Goal: Check status: Check status

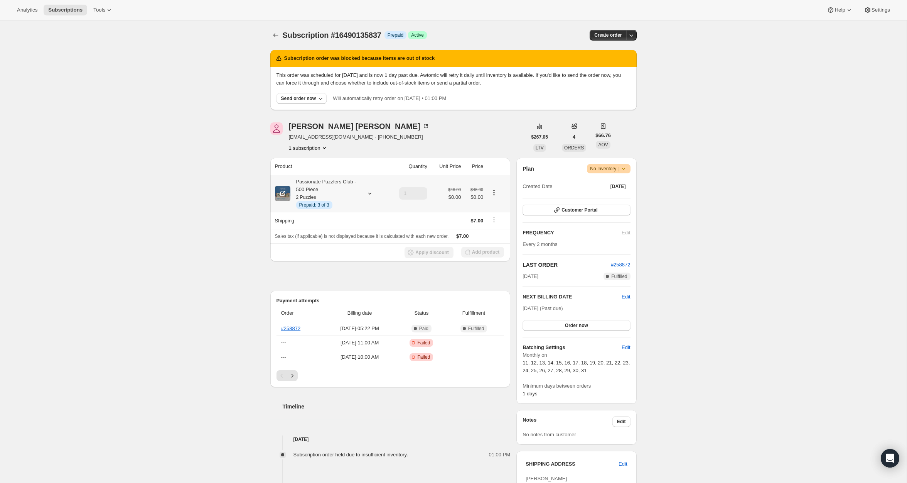
click at [311, 201] on span "Info Prepaid: 3 of 3" at bounding box center [314, 205] width 36 height 8
drag, startPoint x: 291, startPoint y: 74, endPoint x: 331, endPoint y: 76, distance: 40.2
click at [331, 76] on p "This order was scheduled for [DATE] and is now 1 day past due. Awtomic will ret…" at bounding box center [454, 78] width 354 height 15
click at [127, 106] on div "Subscription #16490135837. This page is ready Subscription #16490135837 Info Pr…" at bounding box center [453, 466] width 907 height 892
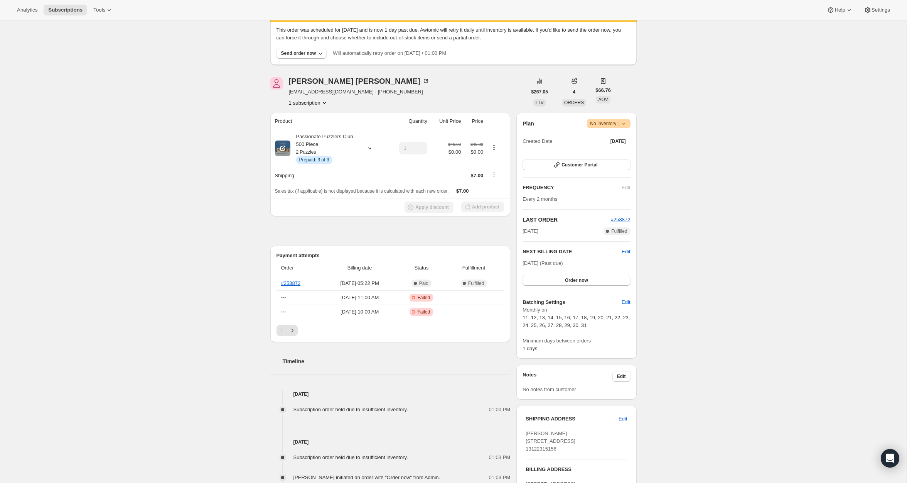
scroll to position [41, 0]
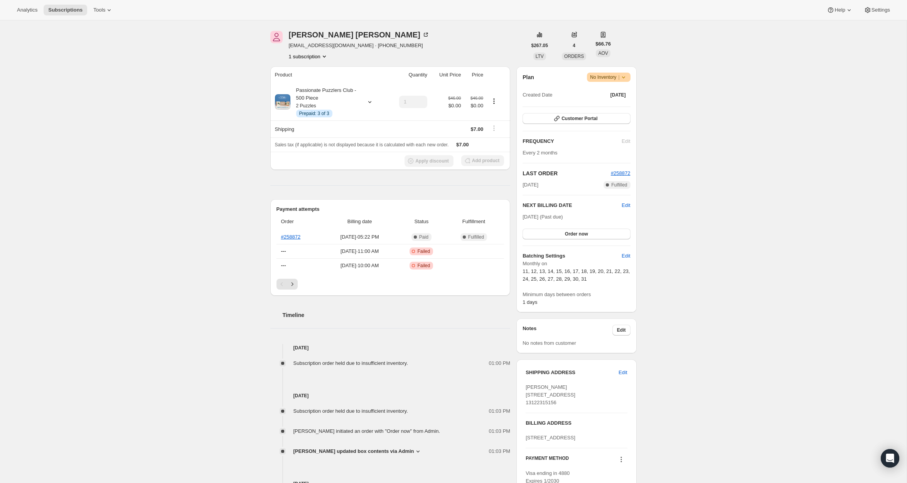
scroll to position [123, 0]
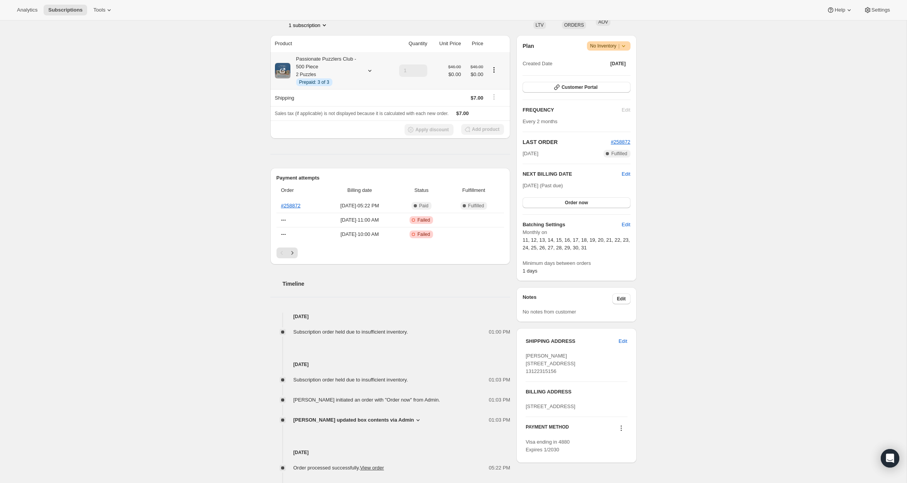
click at [368, 73] on icon at bounding box center [370, 71] width 8 height 8
click at [313, 82] on span "Prepaid: 3 of 3" at bounding box center [314, 82] width 30 height 6
click at [374, 69] on div "Passionate Puzzlers Club - 500 Piece 2 Puzzles Info Prepaid: 3 of 3" at bounding box center [330, 70] width 111 height 31
click at [371, 69] on icon at bounding box center [370, 71] width 8 height 8
drag, startPoint x: 294, startPoint y: 101, endPoint x: 355, endPoint y: 117, distance: 62.2
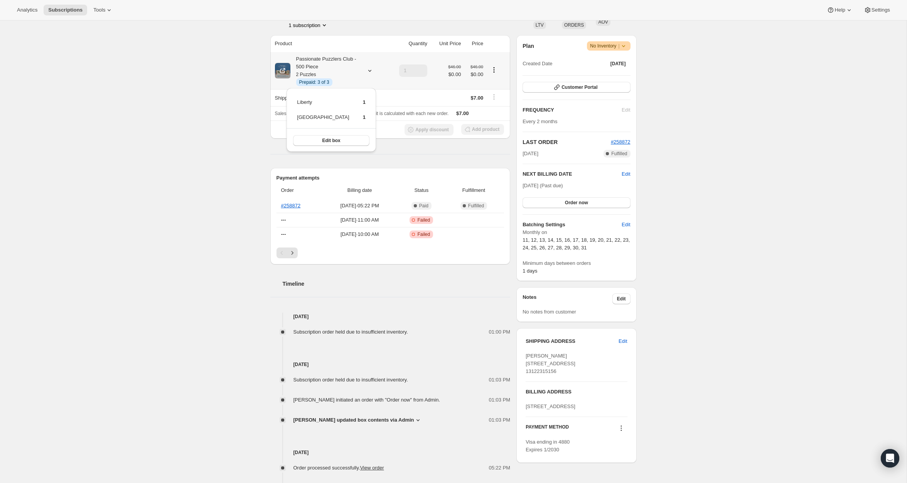
click at [355, 118] on div "[GEOGRAPHIC_DATA][STREET_ADDRESS] Edit box" at bounding box center [332, 120] width 90 height 64
click at [242, 226] on div "Subscription #16490135837. This page is ready Subscription #16490135837 Info Pr…" at bounding box center [453, 344] width 907 height 892
click at [373, 71] on icon at bounding box center [370, 71] width 8 height 8
click at [190, 118] on div "Subscription #16490135837. This page is ready Subscription #16490135837 Info Pr…" at bounding box center [453, 344] width 907 height 892
drag, startPoint x: 293, startPoint y: 377, endPoint x: 426, endPoint y: 377, distance: 133.1
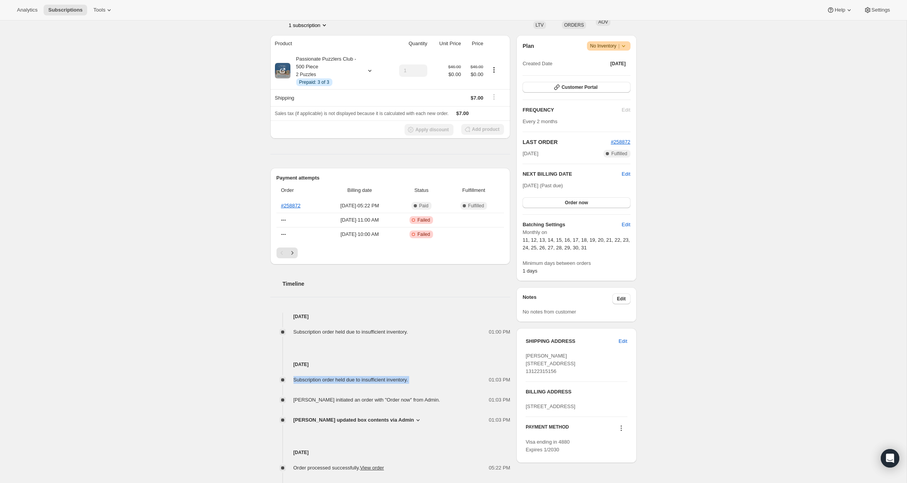
click at [426, 377] on div "Subscription order held due to insufficient inventory. 01:03 PM" at bounding box center [390, 380] width 240 height 8
drag, startPoint x: 294, startPoint y: 330, endPoint x: 479, endPoint y: 333, distance: 184.8
click at [479, 333] on div "Subscription order held due to insufficient inventory. 01:00 PM" at bounding box center [390, 332] width 240 height 8
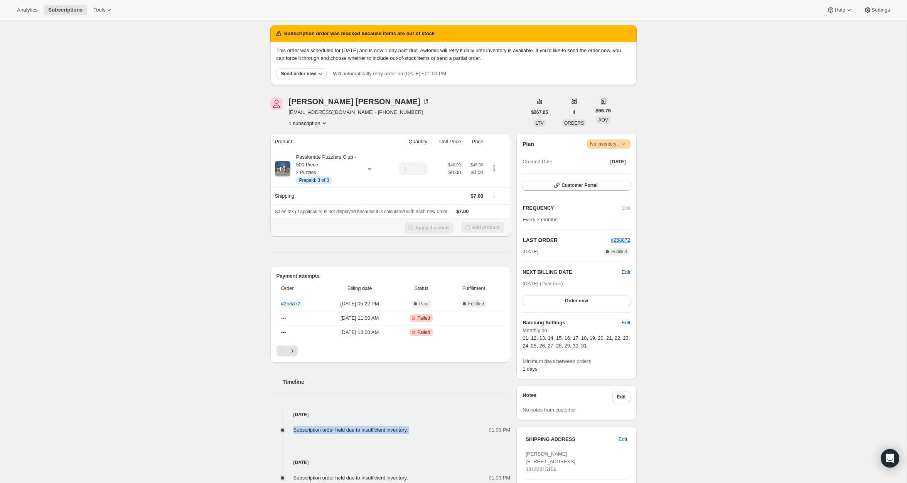
scroll to position [12, 0]
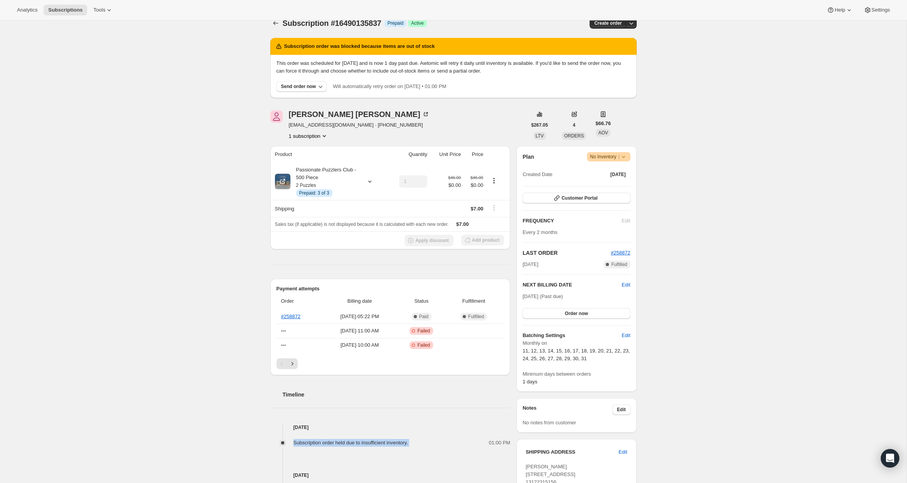
drag, startPoint x: 341, startPoint y: 87, endPoint x: 498, endPoint y: 87, distance: 156.6
click at [498, 87] on div "Send order now Will automatically retry order on [DATE] • 01:00 PM" at bounding box center [454, 86] width 354 height 11
click at [319, 195] on span "Prepaid: 3 of 3" at bounding box center [314, 193] width 30 height 6
click at [302, 213] on td "Liberty" at bounding box center [323, 216] width 53 height 14
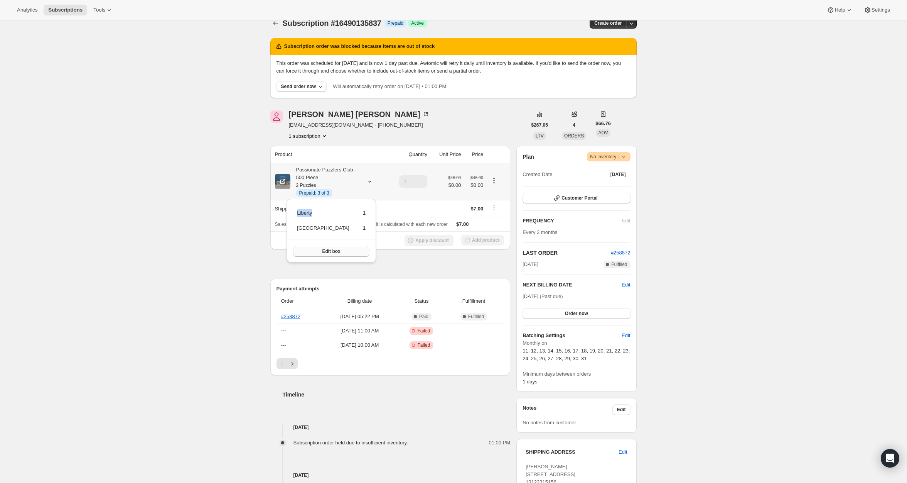
click at [325, 250] on span "Edit box" at bounding box center [331, 251] width 18 height 6
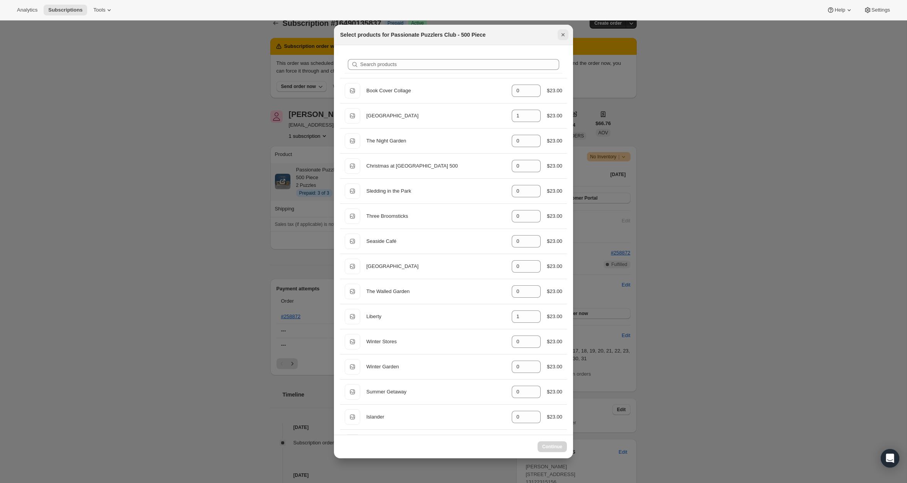
click at [562, 32] on icon "Close" at bounding box center [563, 35] width 8 height 8
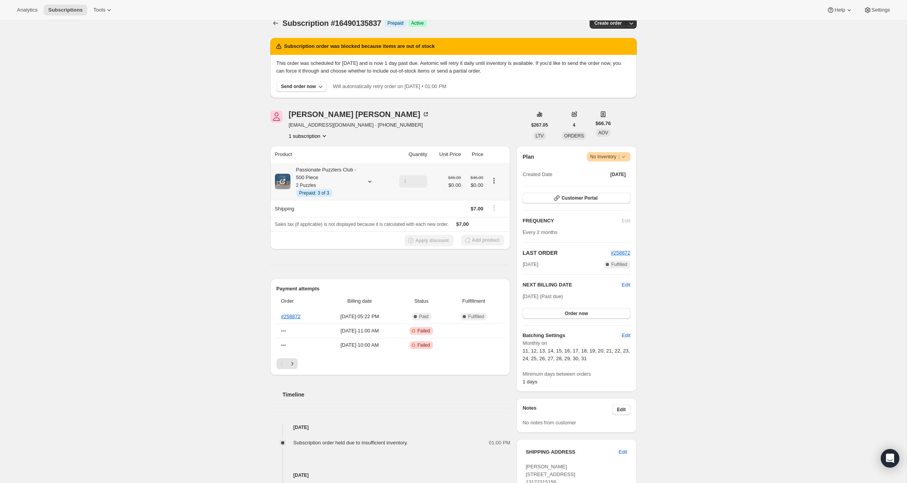
click at [150, 115] on div "Subscription #16490135837. This page is ready Subscription #16490135837 Info Pr…" at bounding box center [453, 454] width 907 height 892
